Goal: Check status

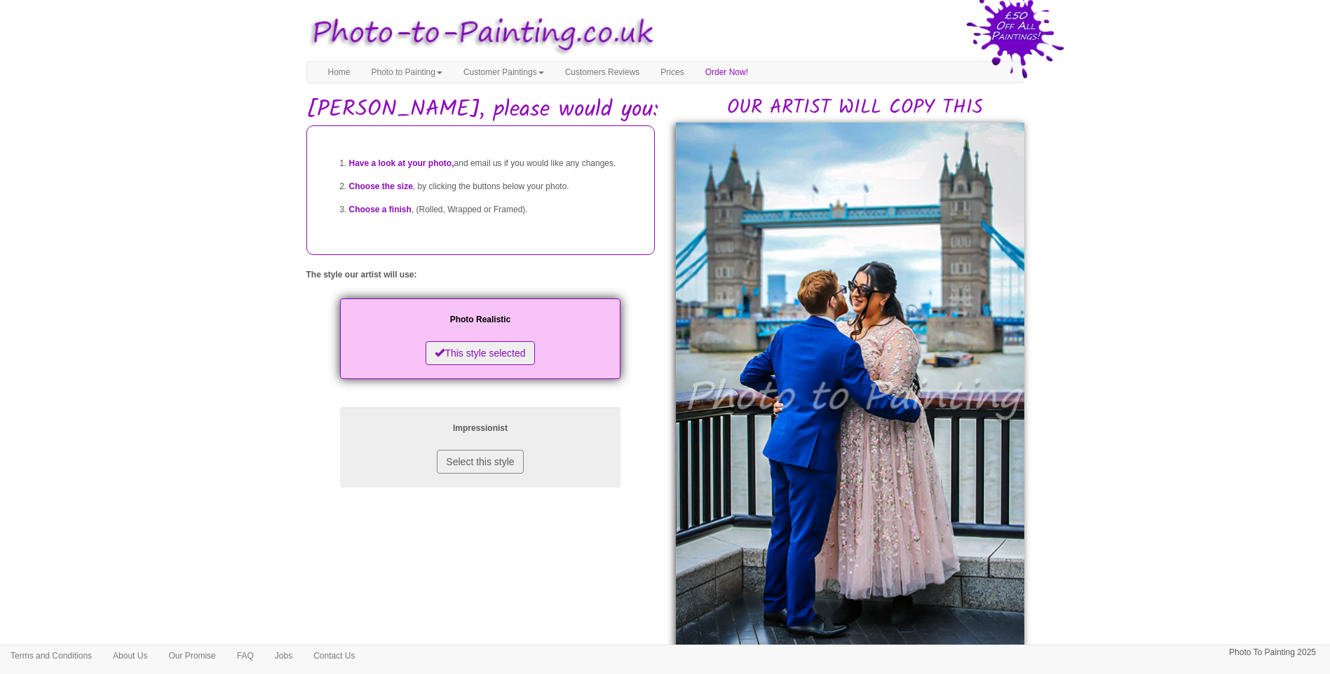
click at [1292, 431] on body "Your painting - risk free Toggle navigation Menu Home Photo to Painting Photo t…" at bounding box center [665, 649] width 1330 height 1284
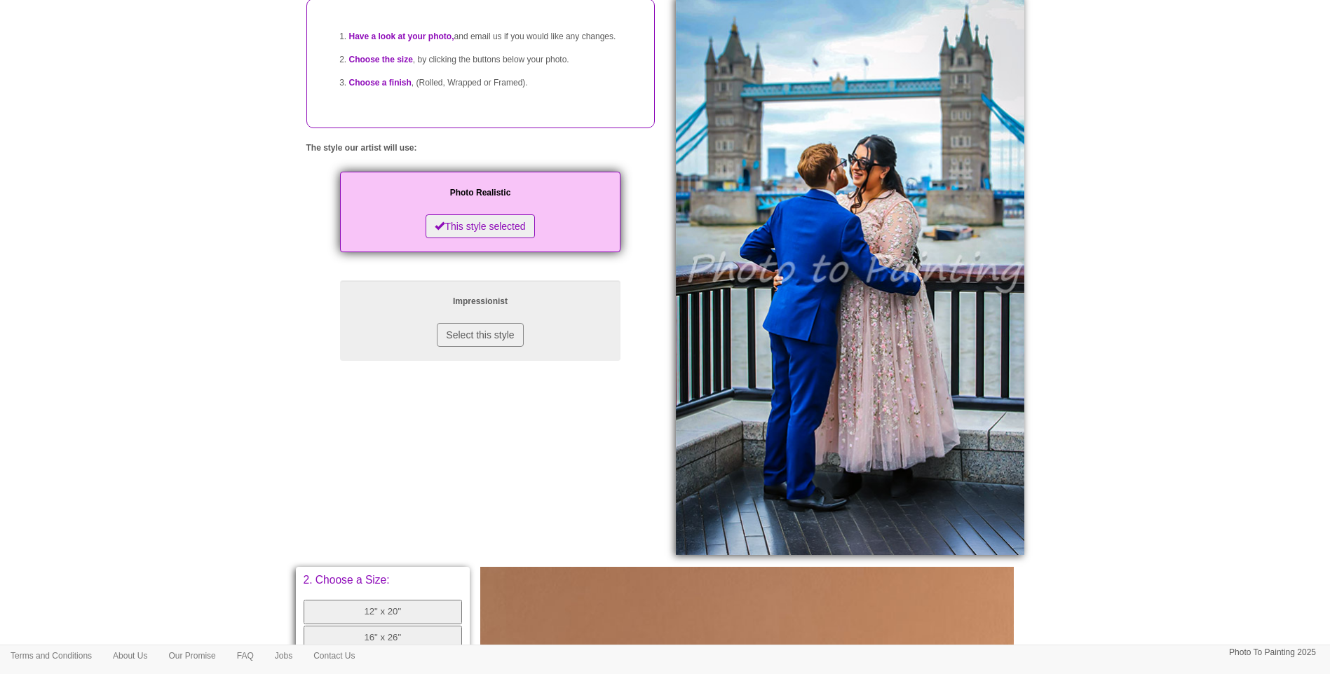
scroll to position [233, 0]
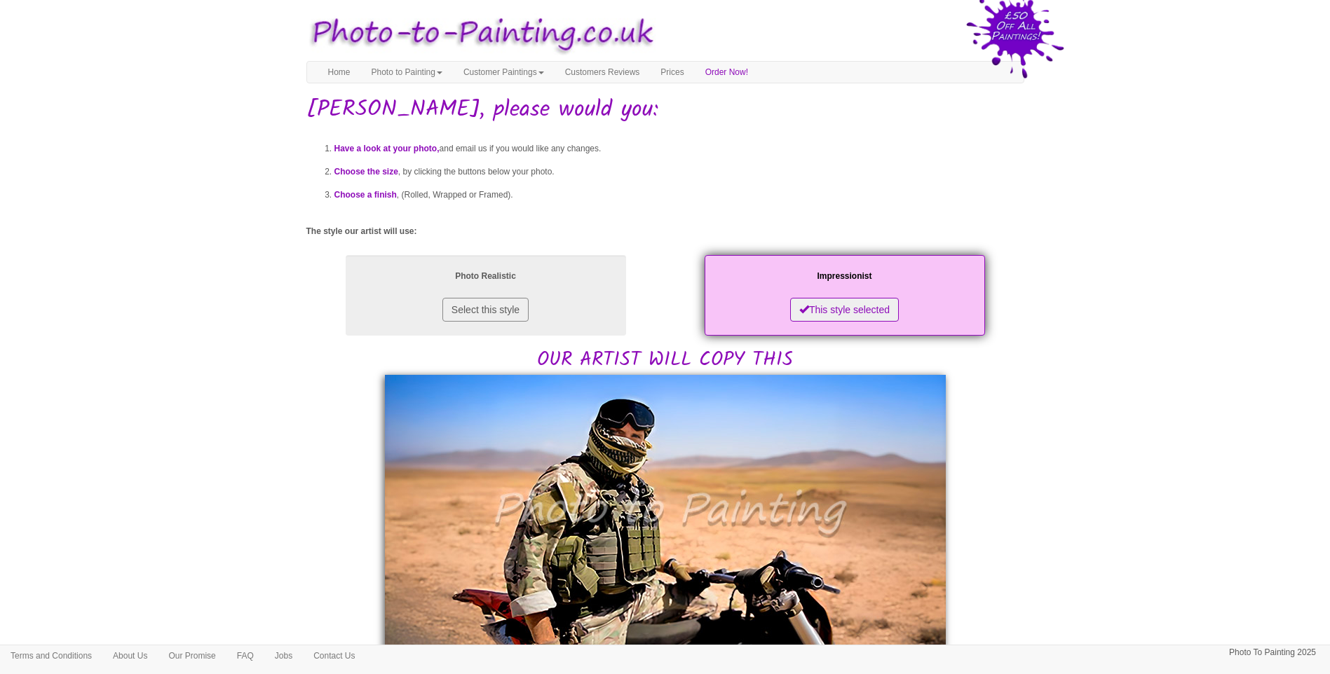
click at [1214, 469] on body "Your painting - risk free Toggle navigation Menu Home Photo to Painting Photo t…" at bounding box center [665, 636] width 1330 height 1258
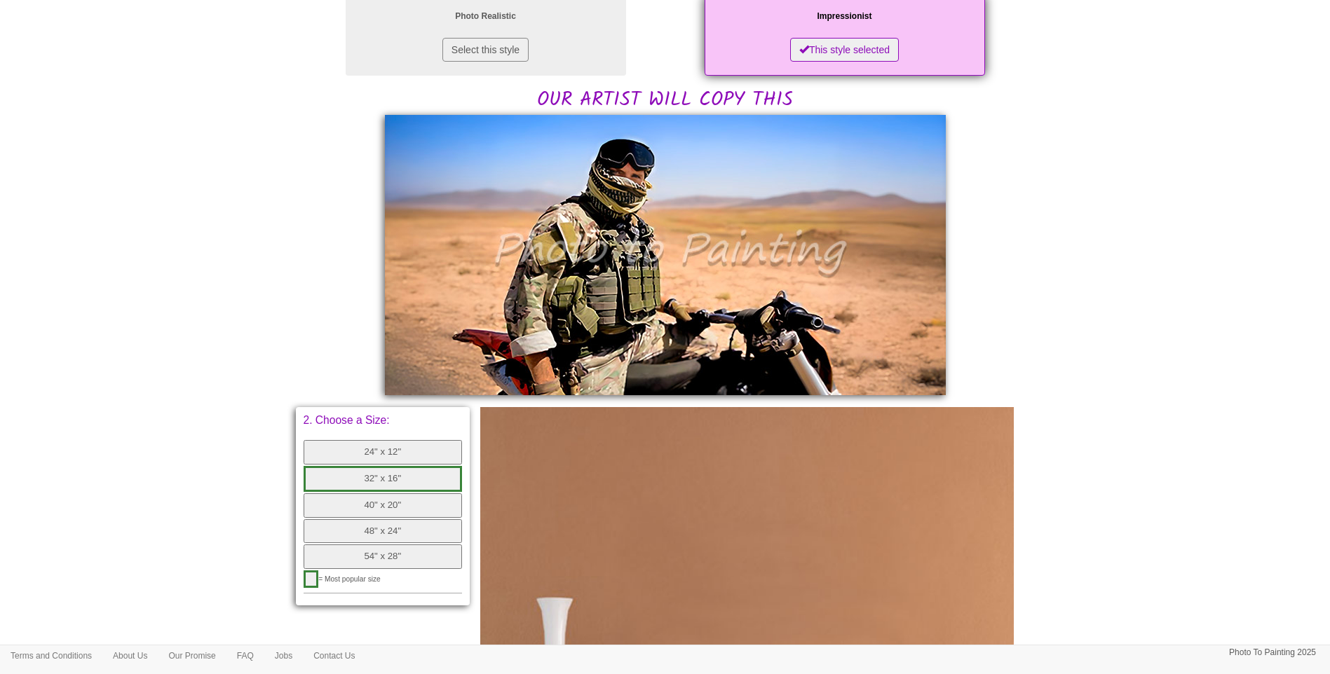
scroll to position [117, 0]
